Goal: Purchase product/service

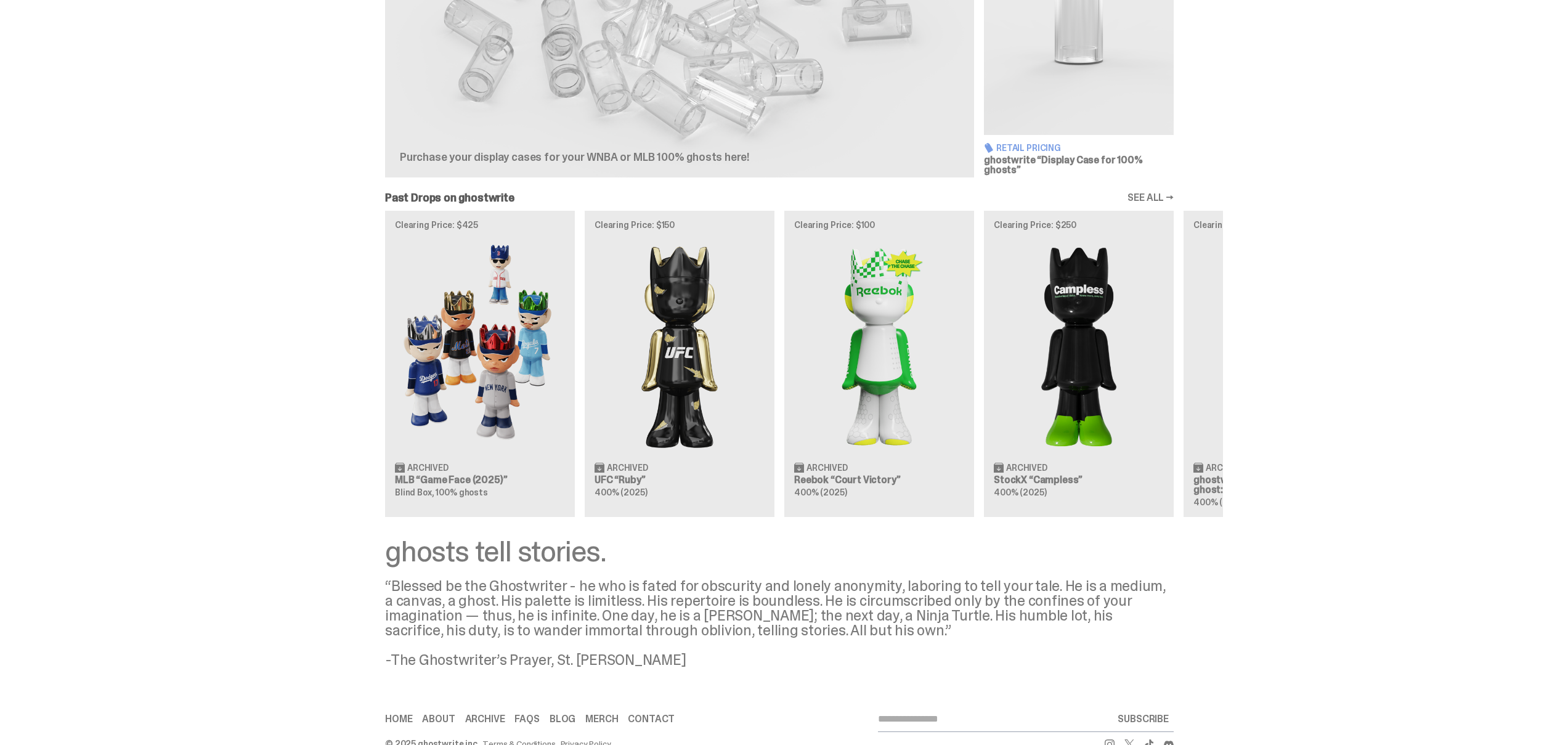
scroll to position [580, 0]
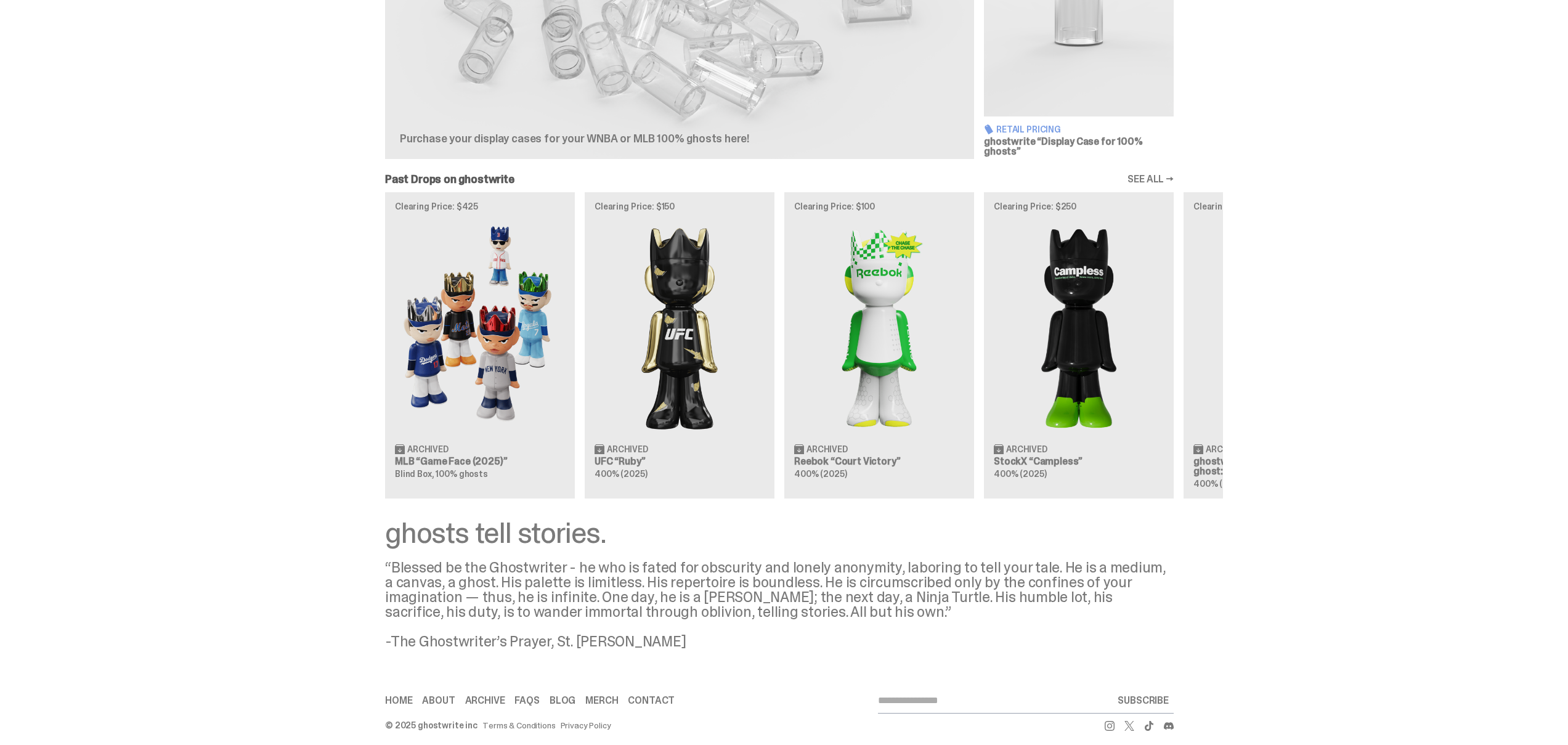
click at [501, 696] on link "Archive" at bounding box center [485, 701] width 40 height 10
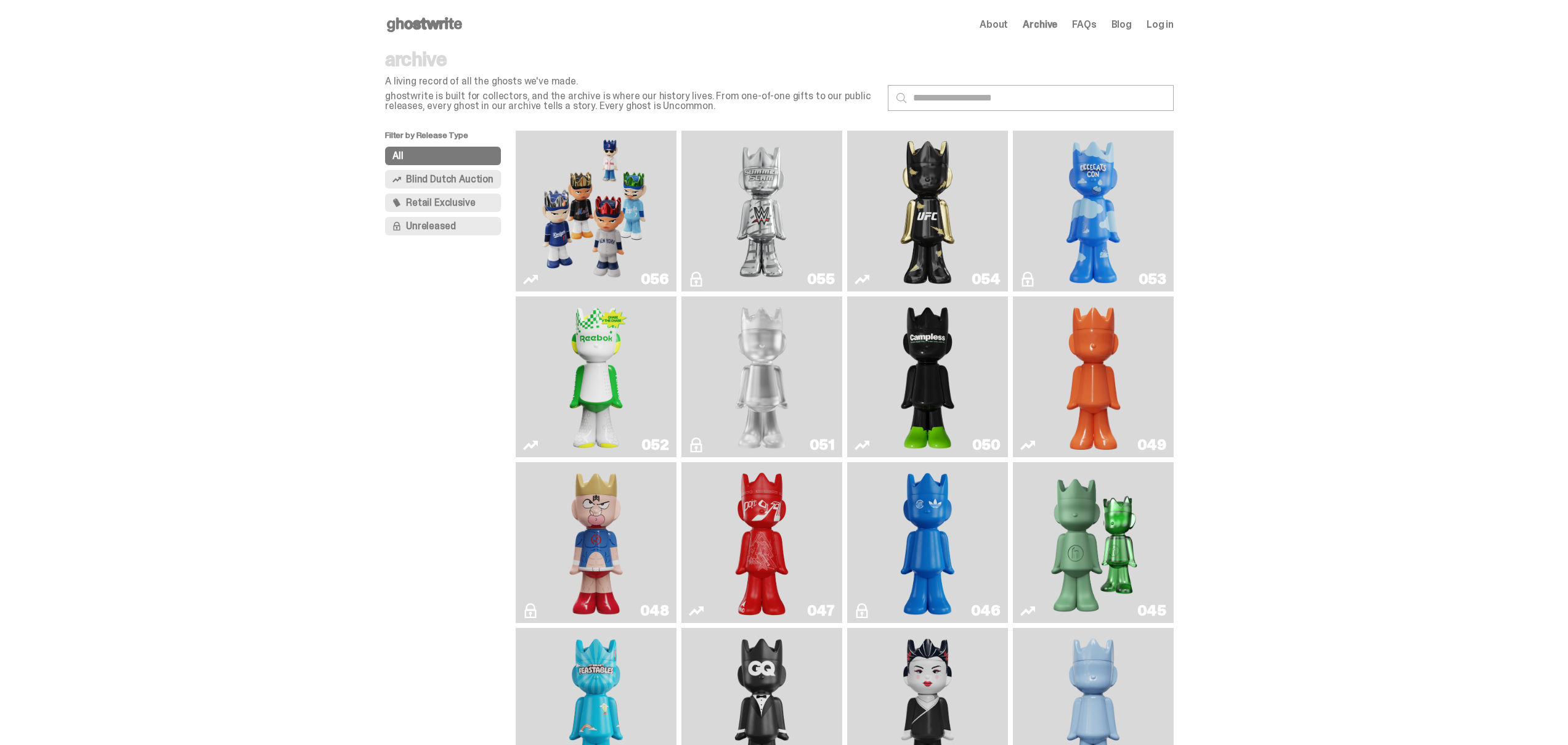
click at [462, 203] on span "Retail Exclusive" at bounding box center [440, 203] width 69 height 10
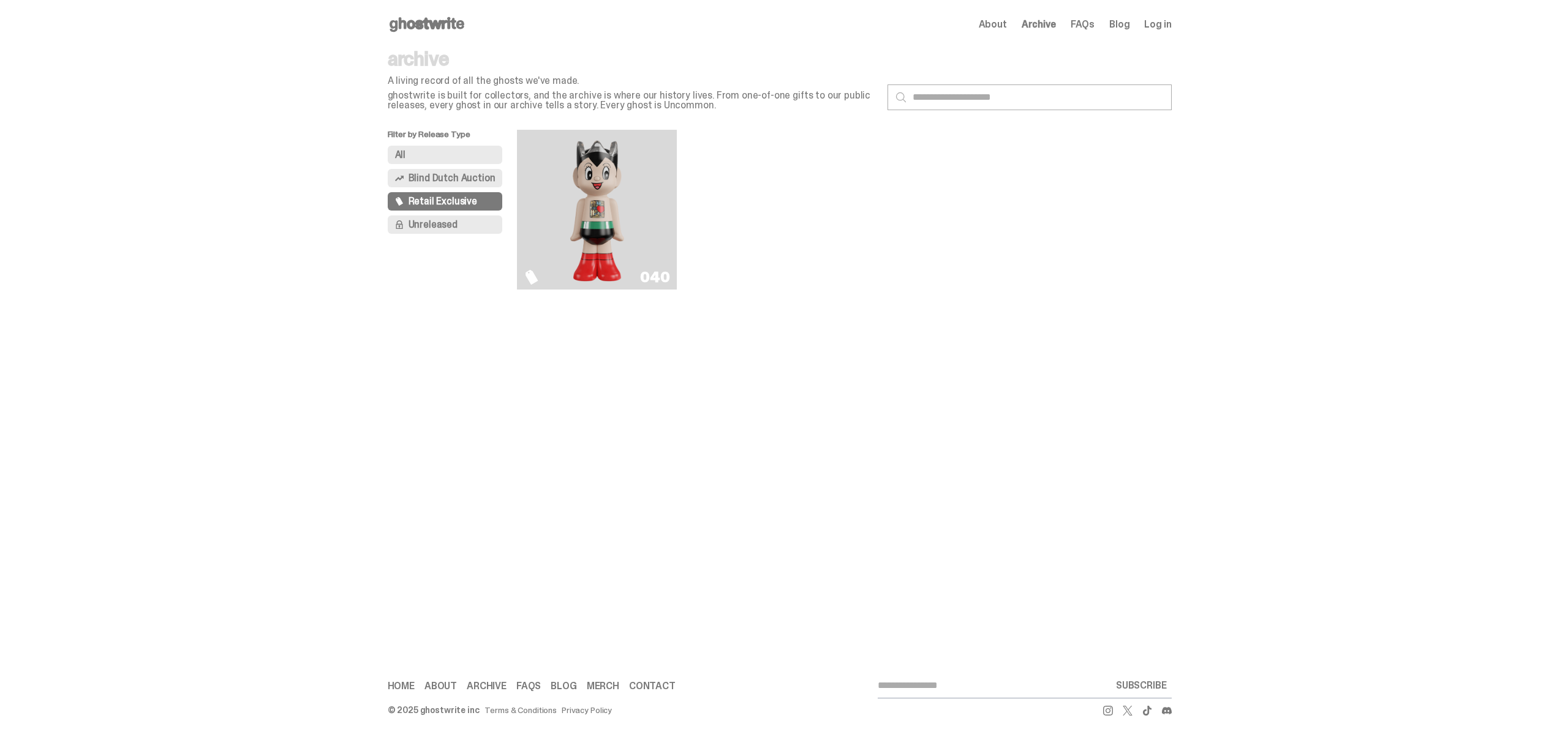
click at [456, 180] on span "Blind Dutch Auction" at bounding box center [452, 178] width 87 height 10
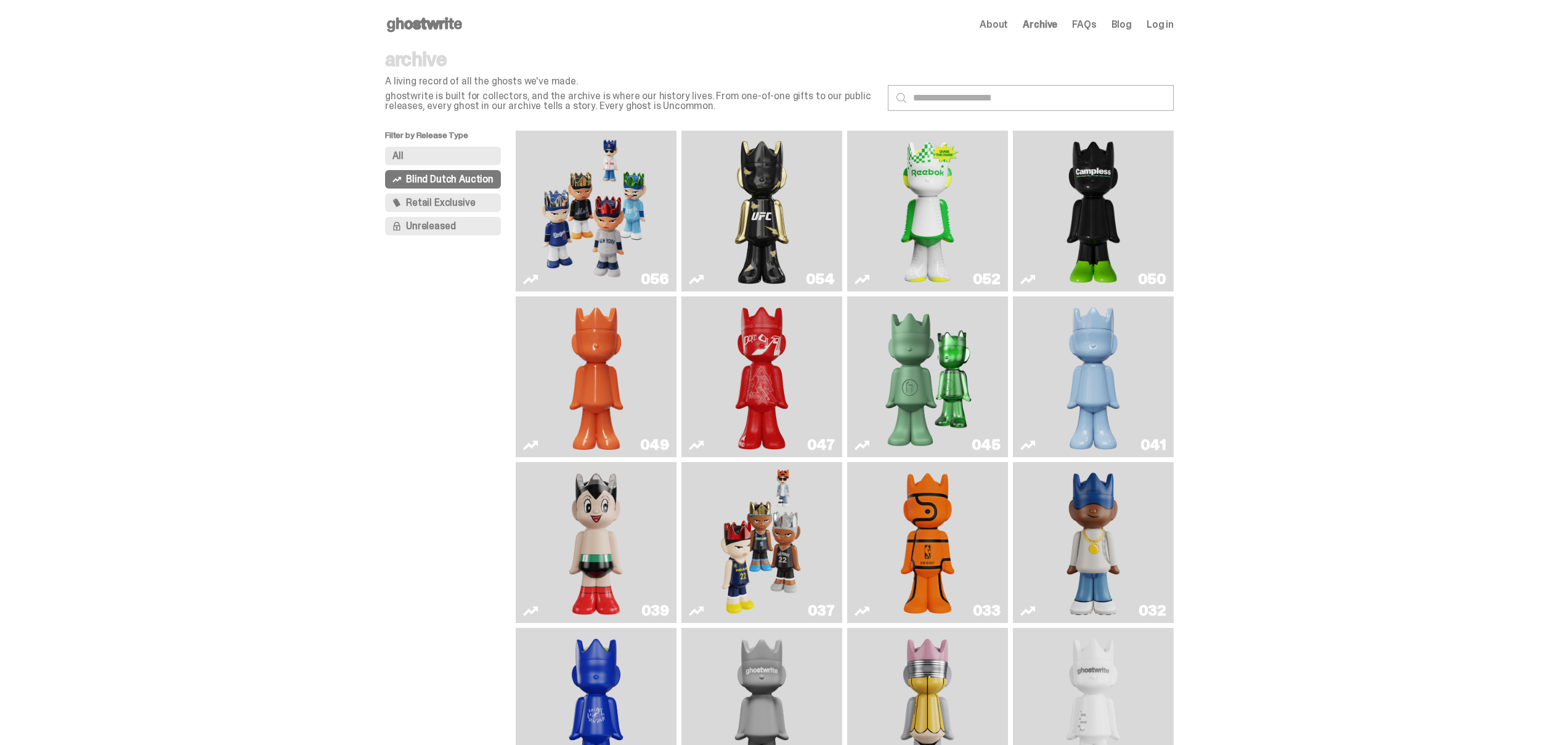
click at [609, 221] on img "Game Face (2025)" at bounding box center [595, 211] width 121 height 151
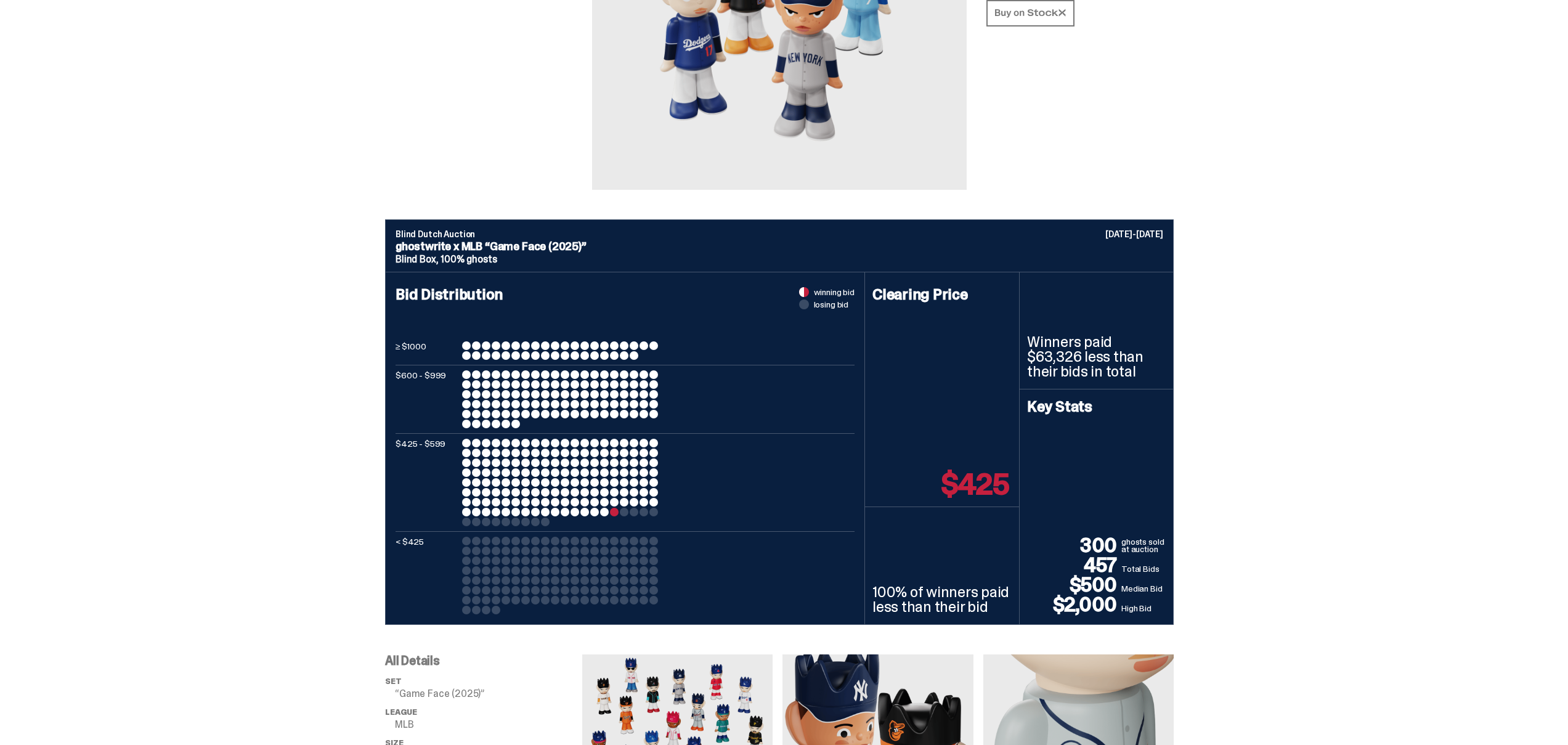
scroll to position [267, 0]
click at [619, 515] on div at bounding box center [614, 513] width 8 height 8
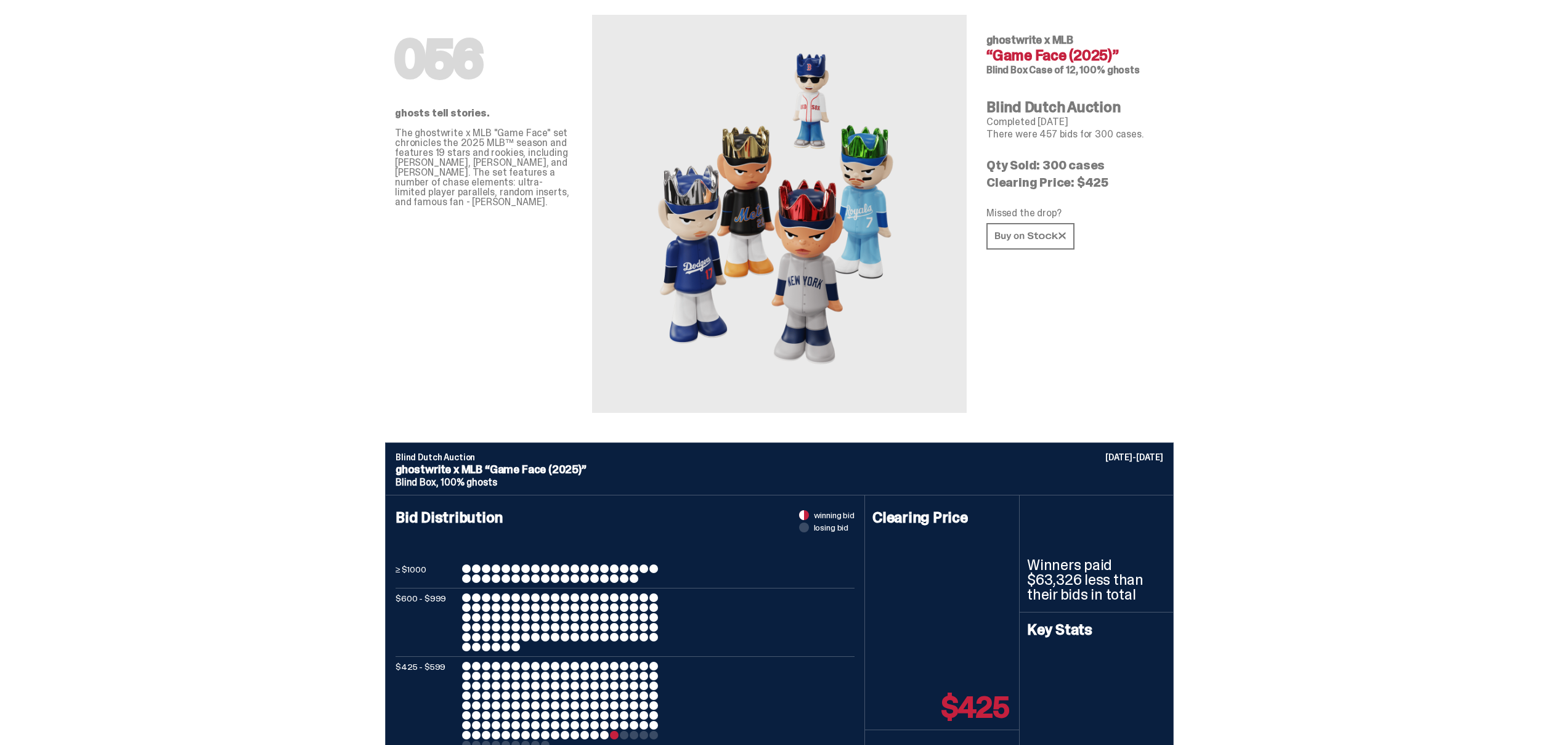
scroll to position [0, 0]
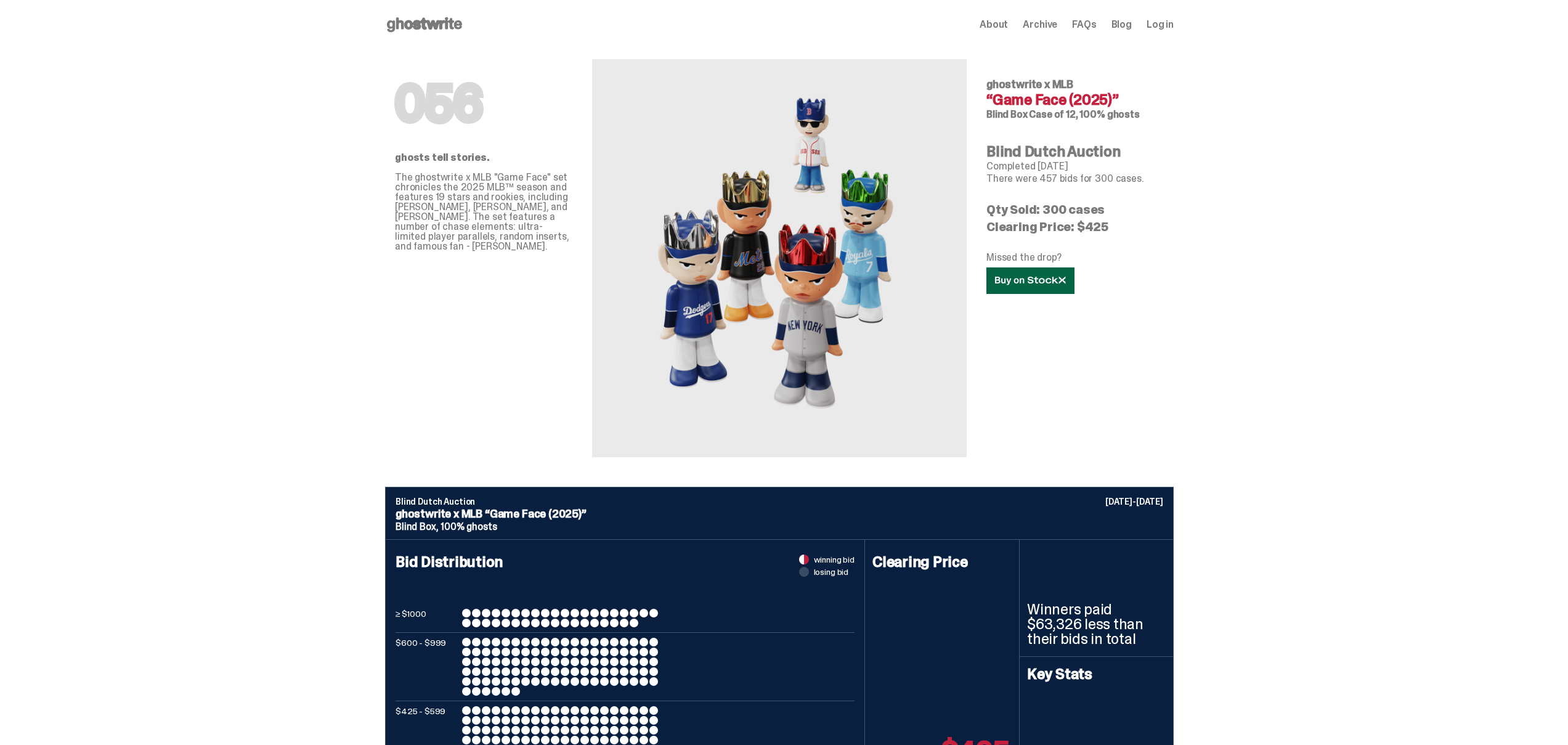
click at [1027, 283] on icon at bounding box center [1030, 280] width 71 height 9
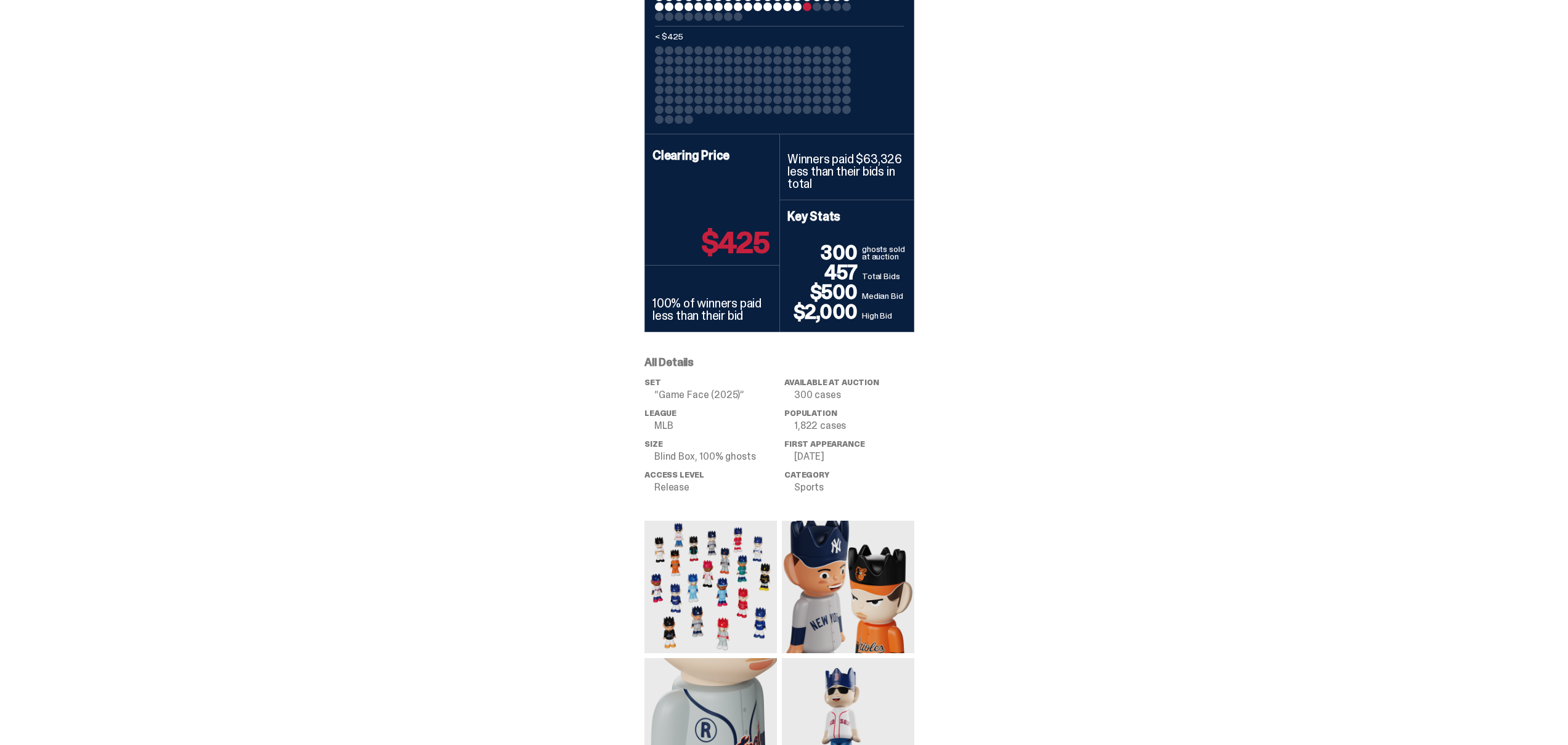
scroll to position [997, 0]
